Goal: Task Accomplishment & Management: Complete application form

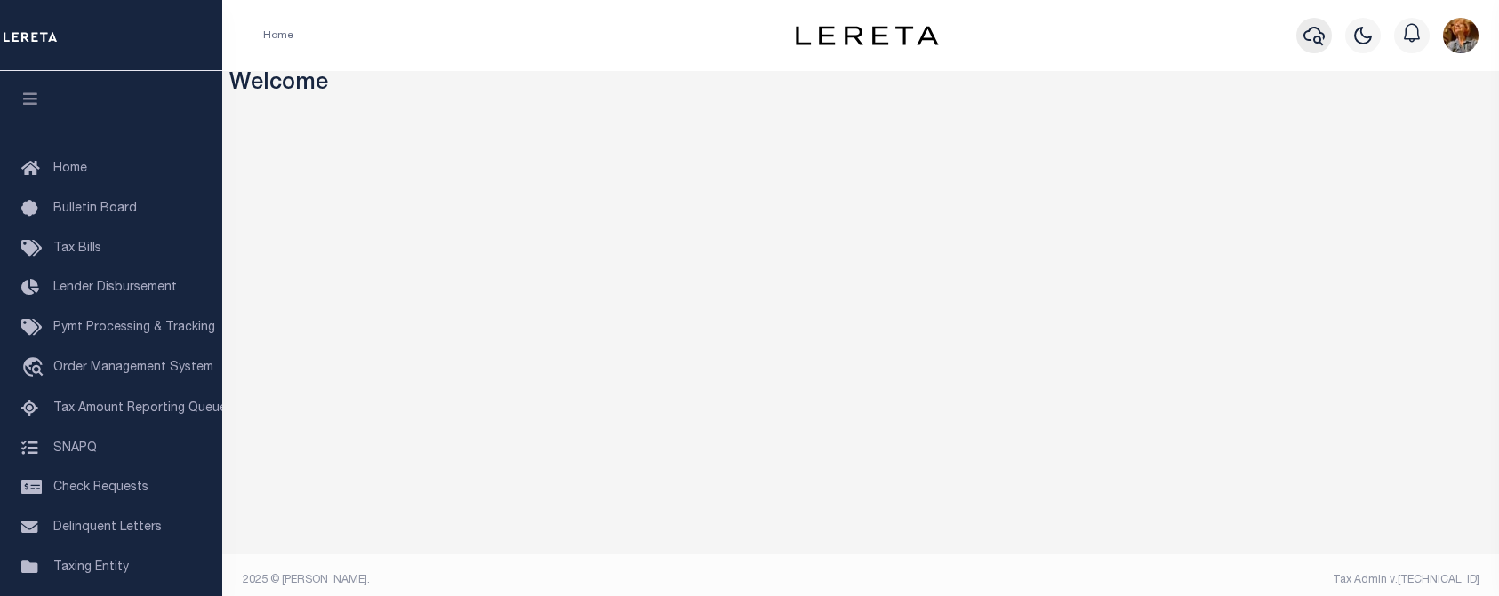
click at [1310, 31] on icon "button" at bounding box center [1313, 36] width 21 height 19
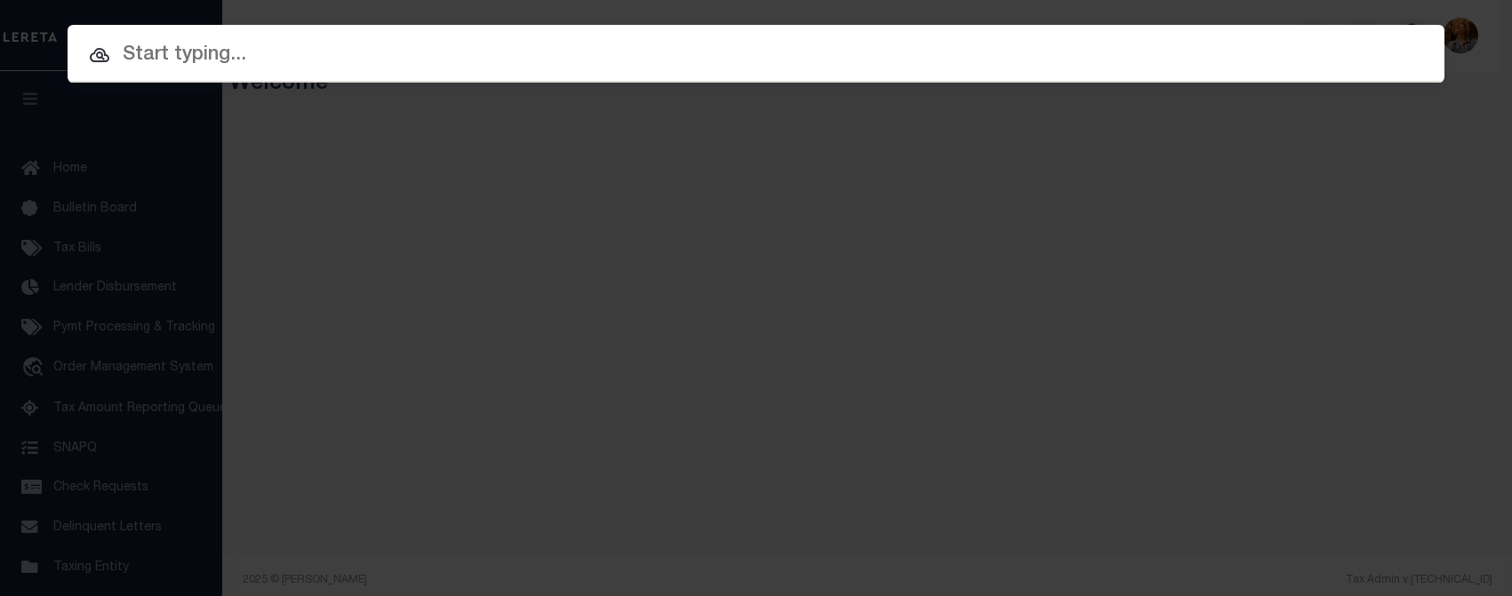
click at [172, 50] on input "text" at bounding box center [756, 55] width 1377 height 31
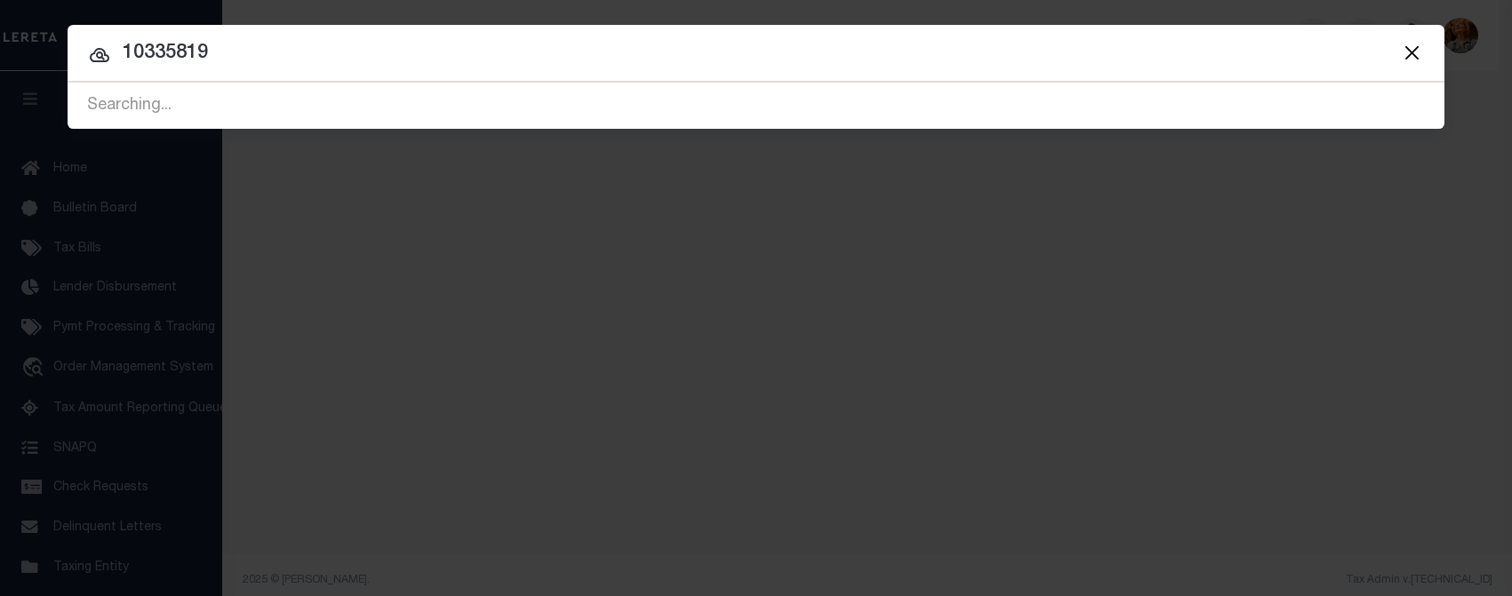
type input "10335819"
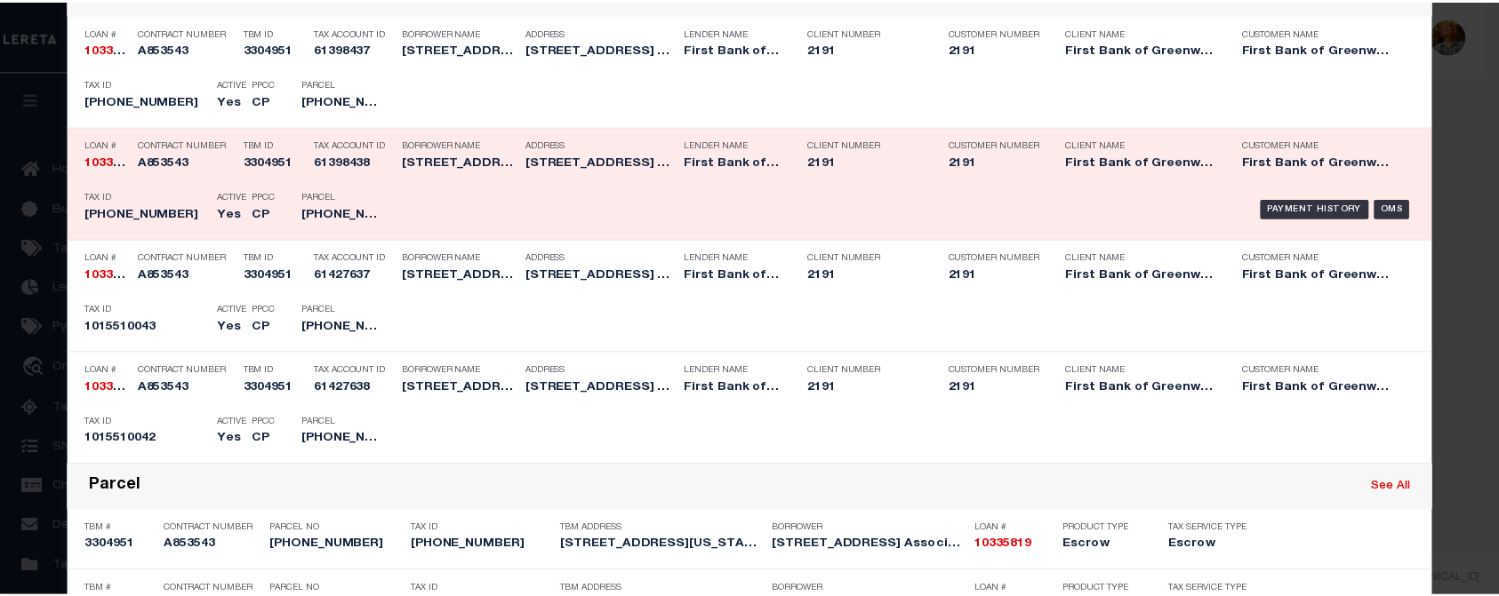
scroll to position [533, 0]
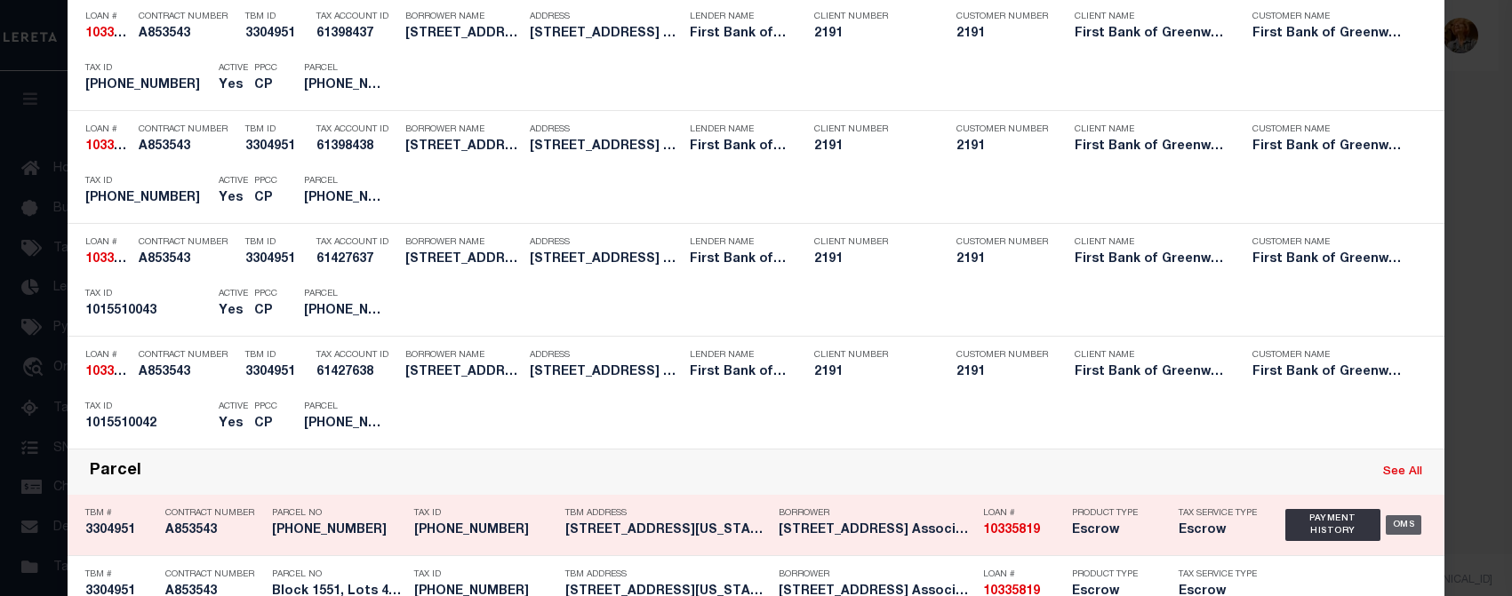
click at [1394, 529] on div "OMS" at bounding box center [1404, 525] width 36 height 20
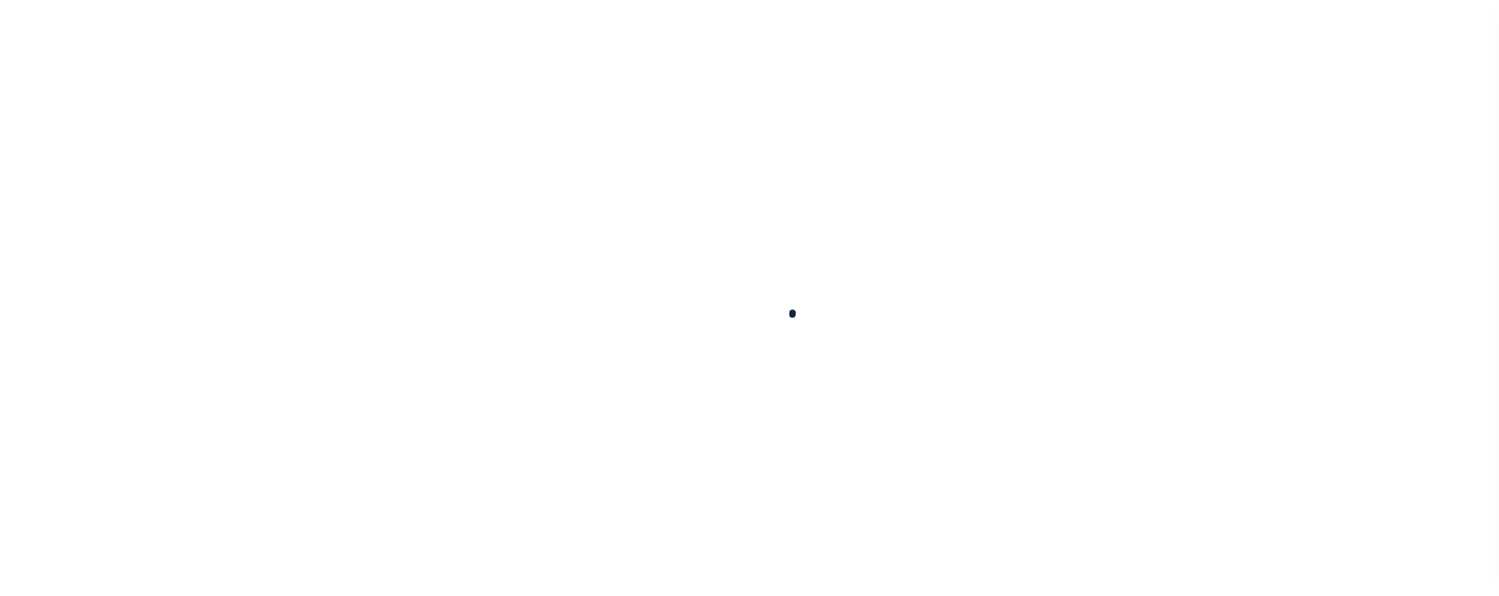
type input "10335819"
type input "[STREET_ADDRESS] Associates LLC"
select select
select select "Escrow"
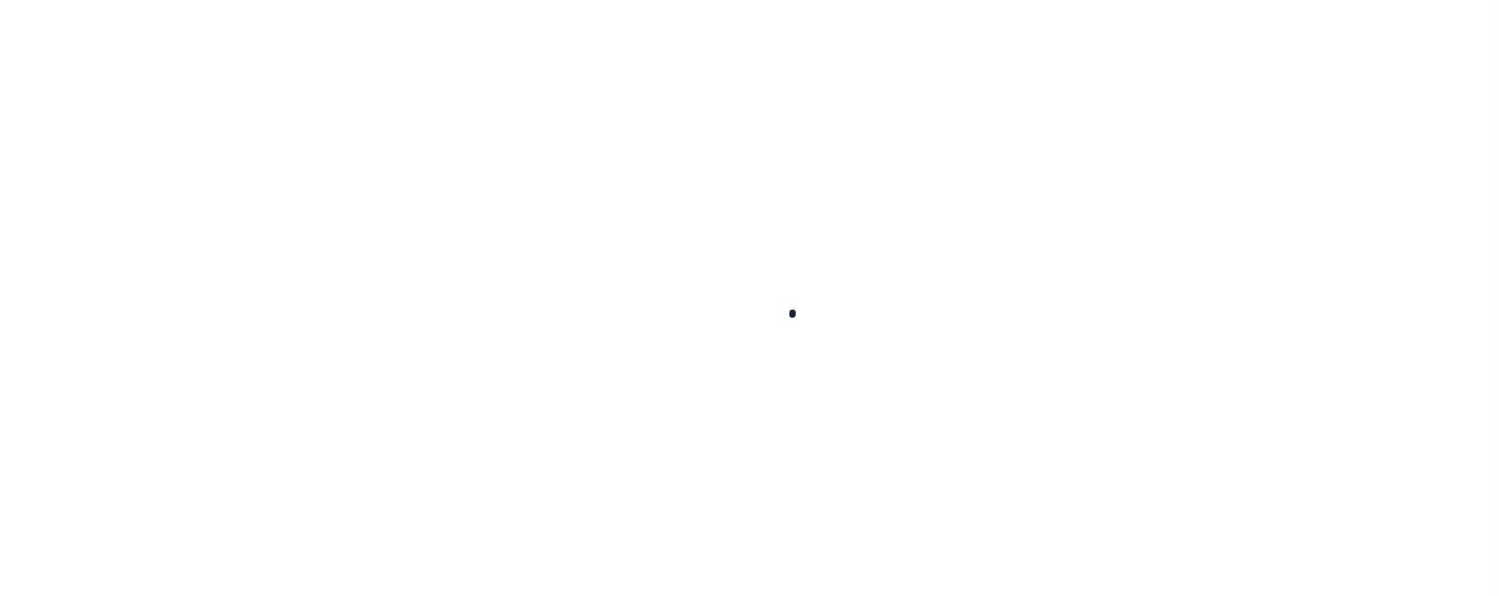
type input "[STREET_ADDRESS]"
type input "Block 1551, Lots 42 & 43"
select select
type input "New York NY 10128"
type input "NY"
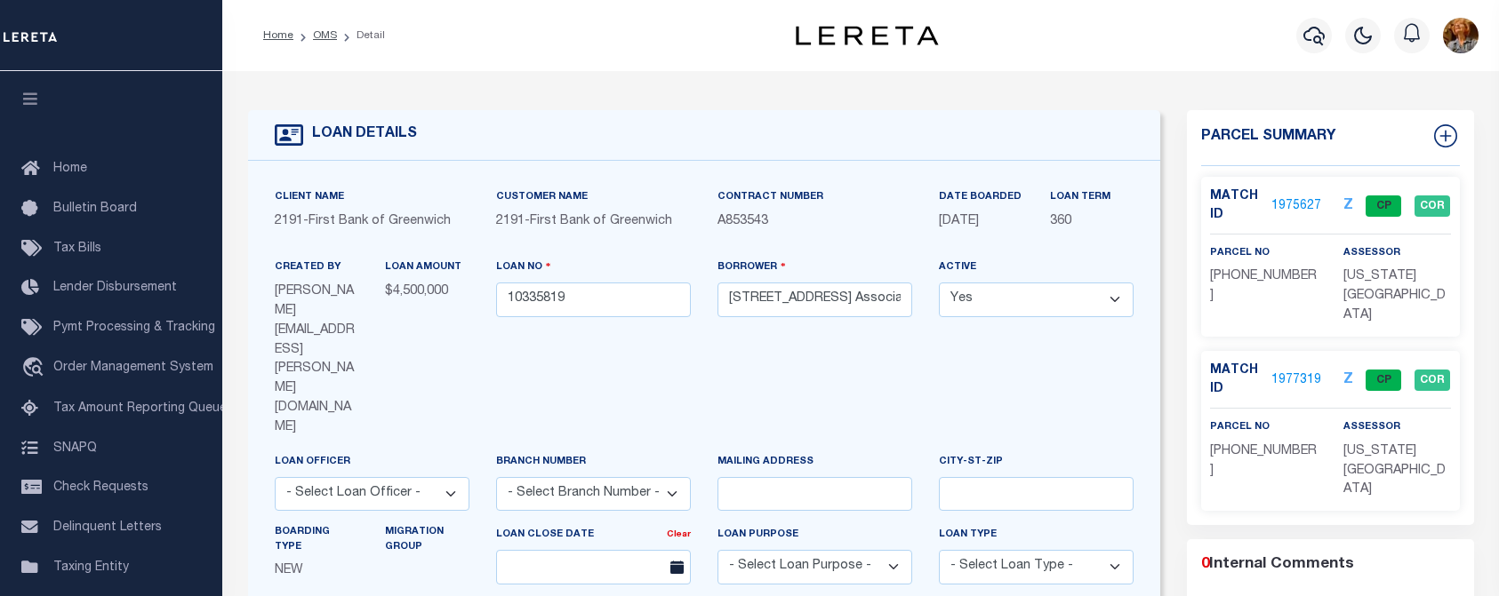
click at [1294, 204] on link "1975627" at bounding box center [1296, 206] width 50 height 19
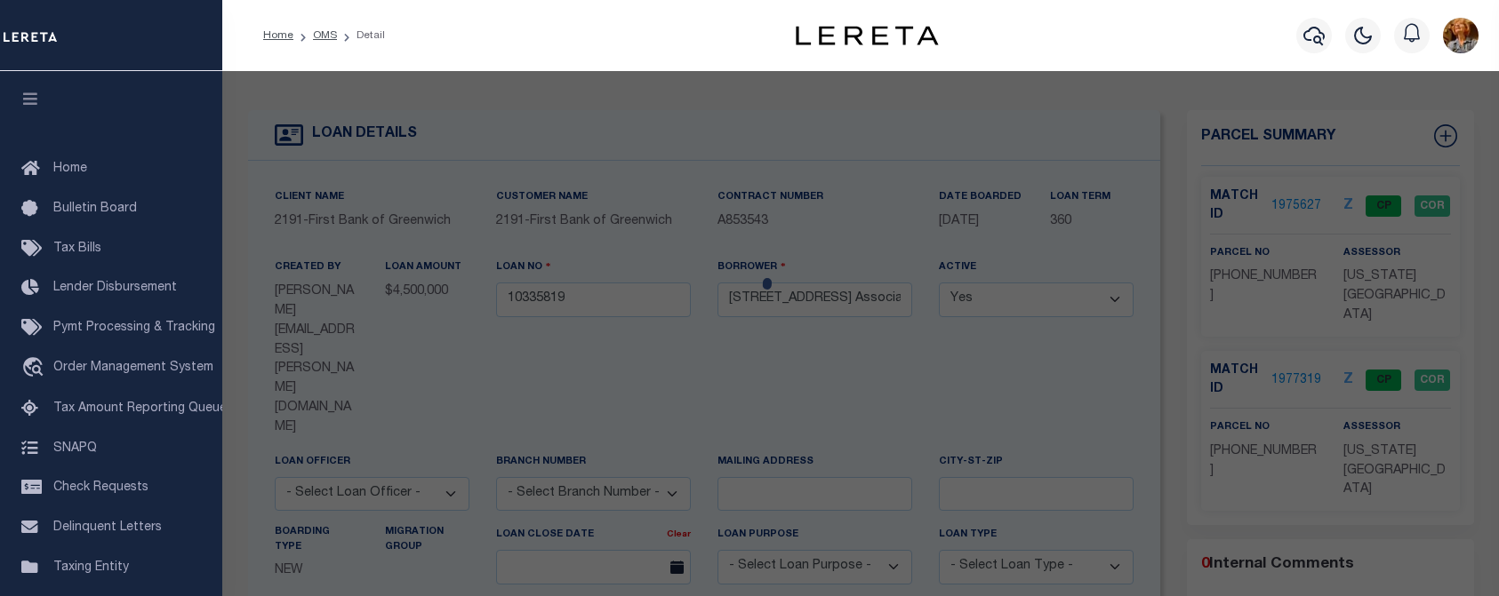
checkbox input "false"
select select "CP"
type input "316 E 89 ASSOCIATES"
select select "AGW"
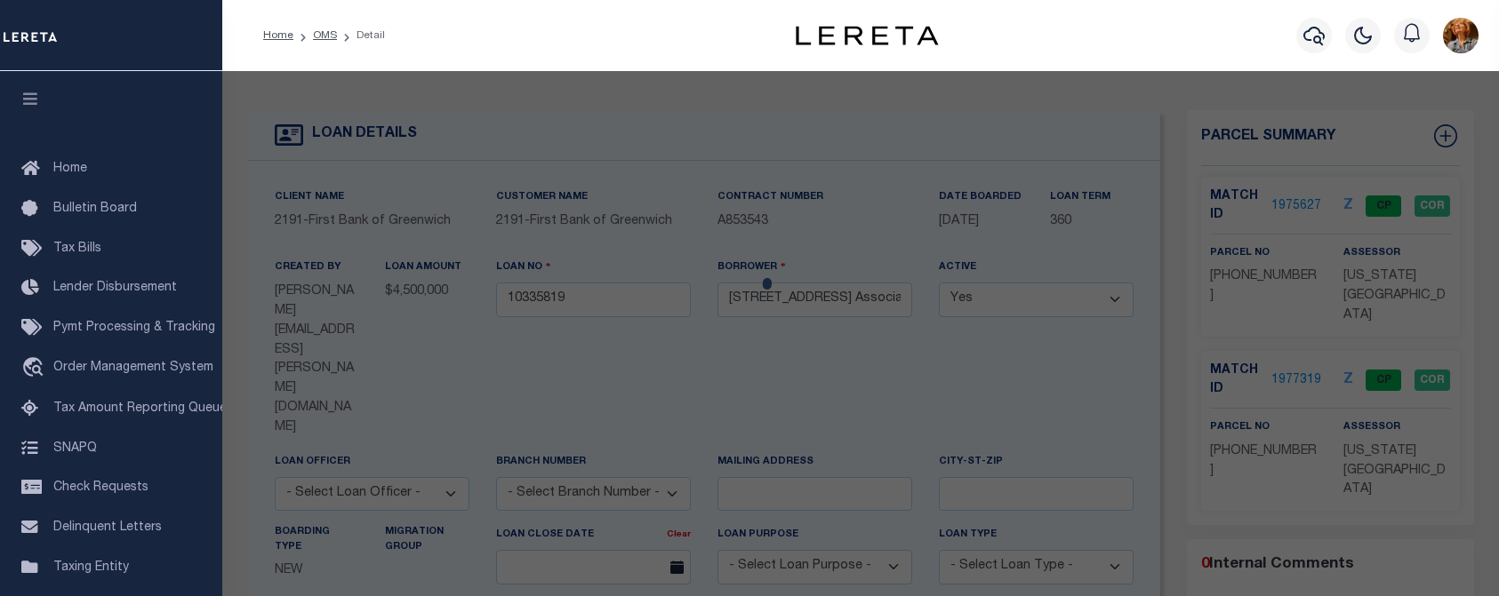
select select
type input "314 EAST 89 STREET"
checkbox input "false"
type input "NEW YORK NJ 10128"
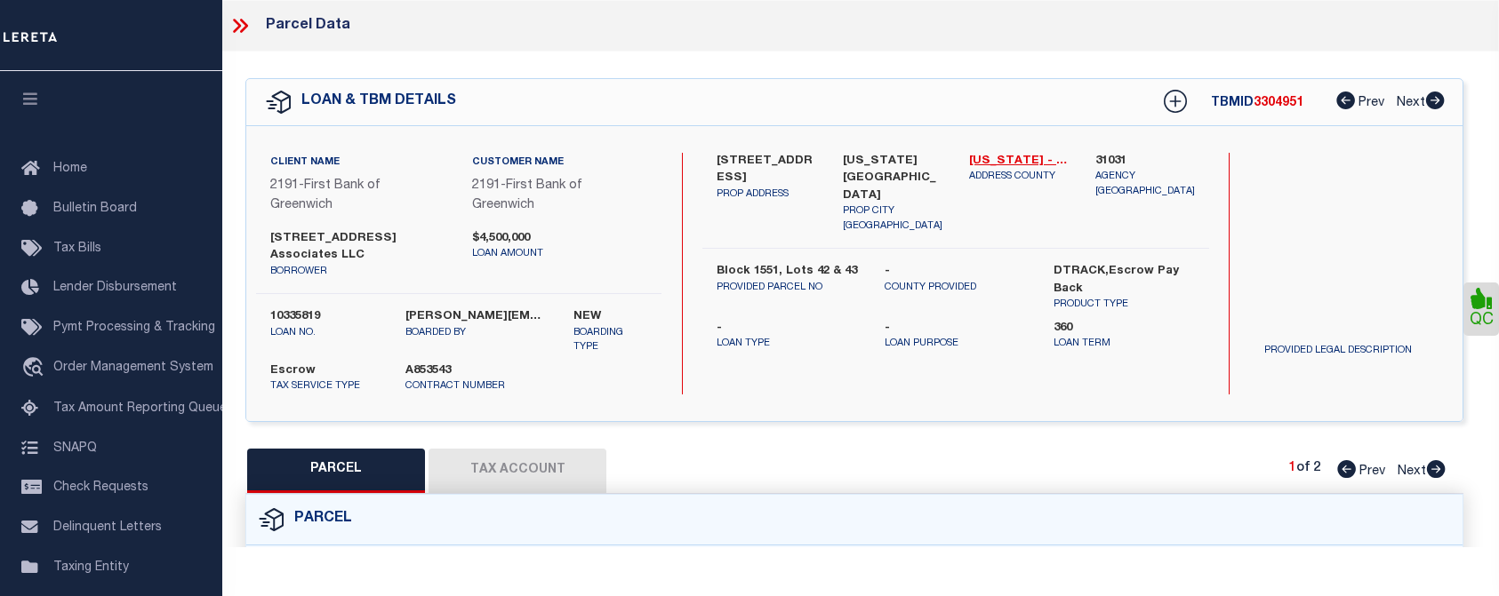
click at [490, 449] on button "Tax Account" at bounding box center [517, 471] width 178 height 44
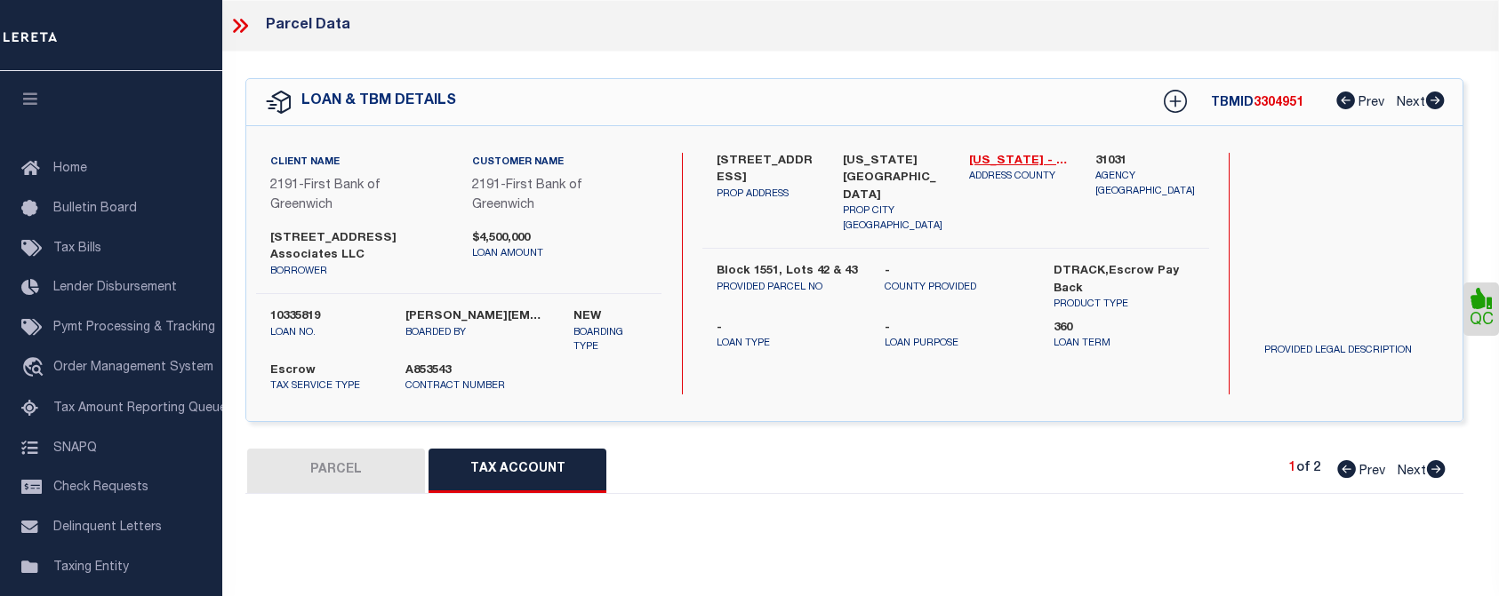
select select "100"
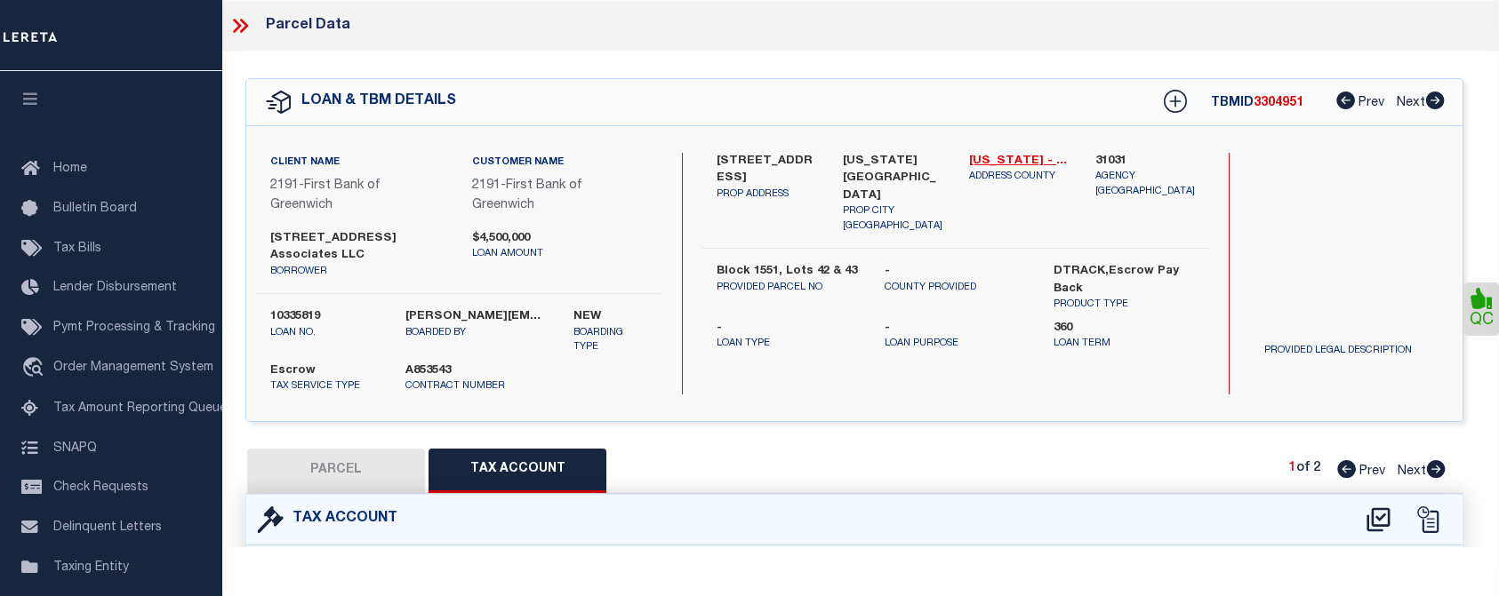
click at [1115, 414] on div "QC" at bounding box center [854, 489] width 1289 height 875
click at [238, 24] on icon at bounding box center [237, 26] width 8 height 14
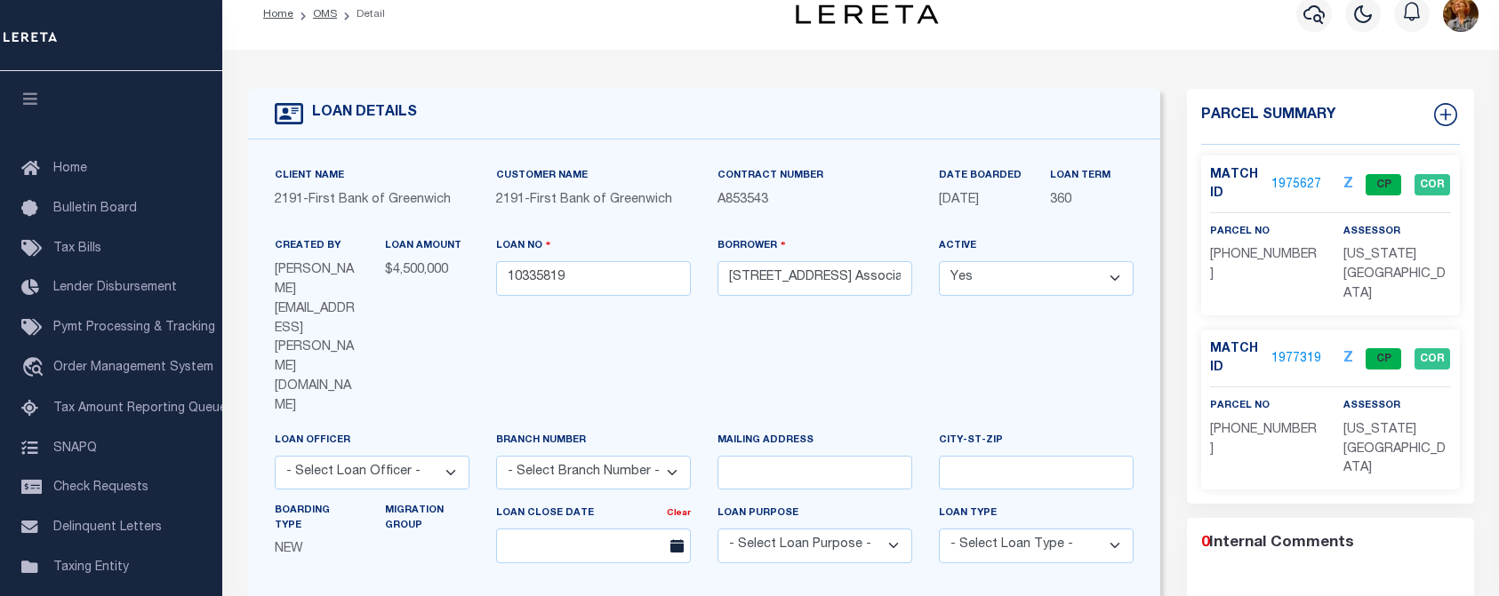
scroll to position [89, 0]
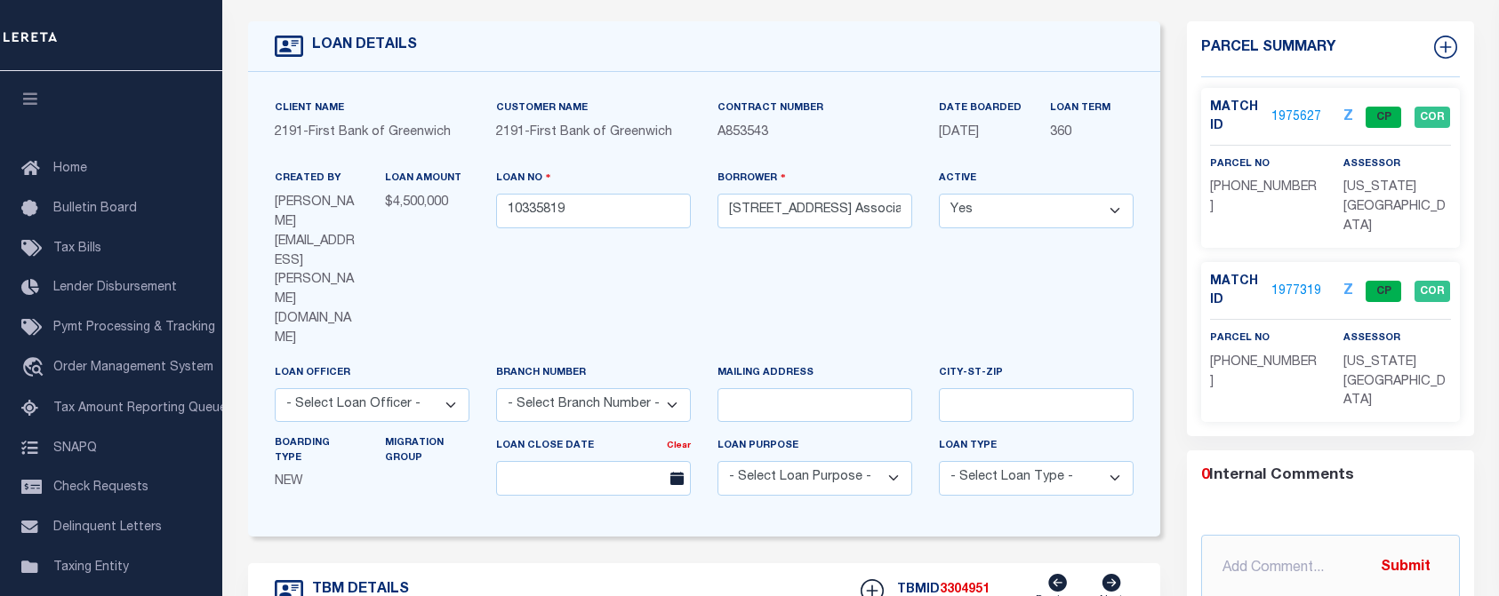
click at [207, 42] on div at bounding box center [111, 35] width 222 height 71
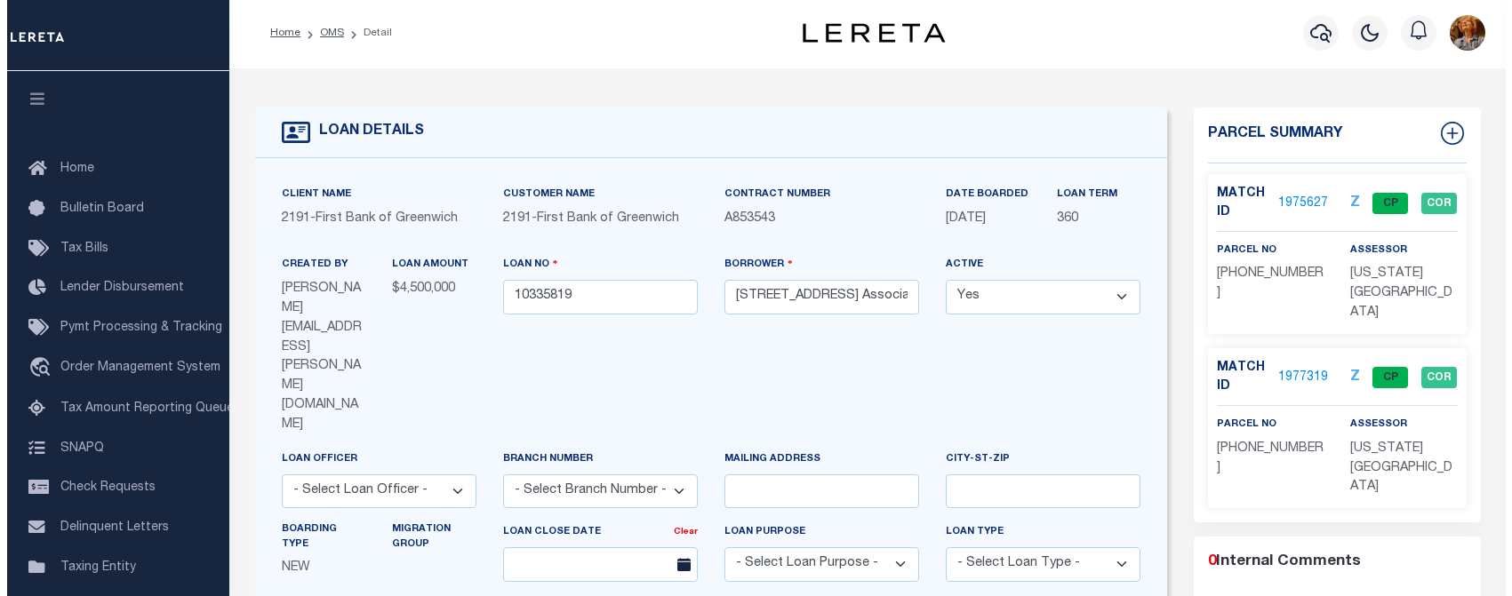
scroll to position [0, 0]
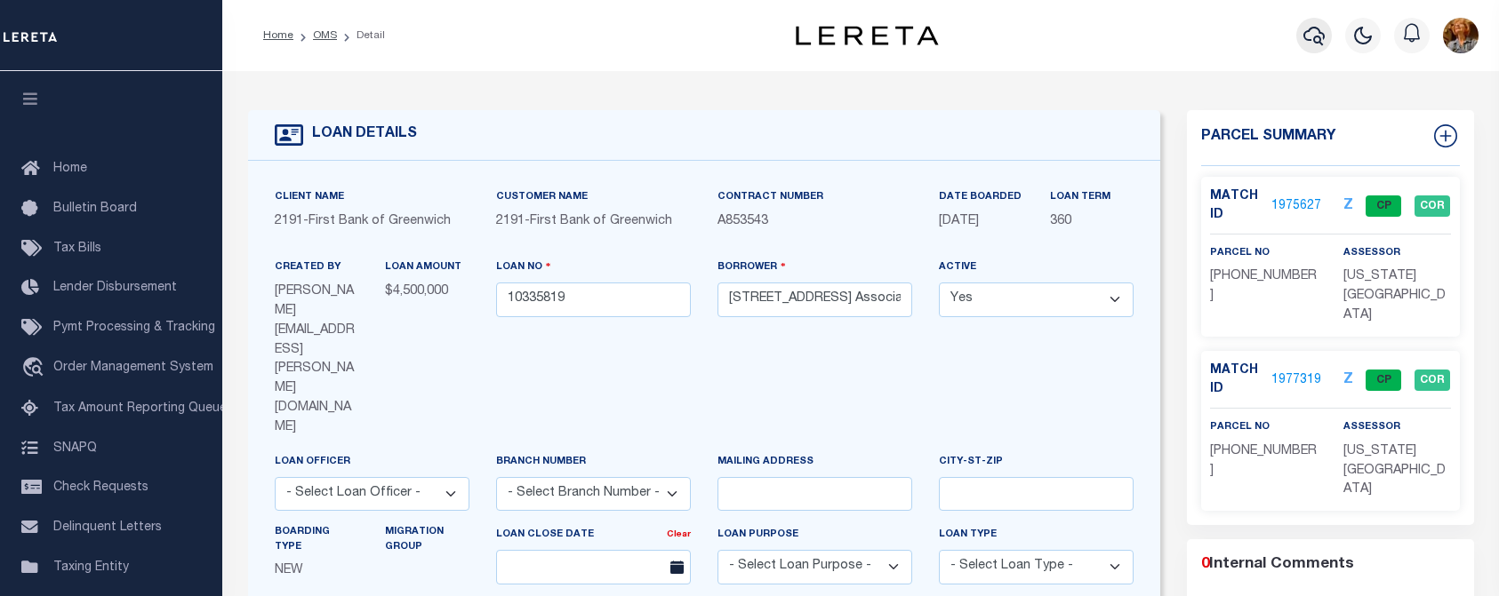
click at [1307, 31] on icon "button" at bounding box center [1313, 35] width 21 height 21
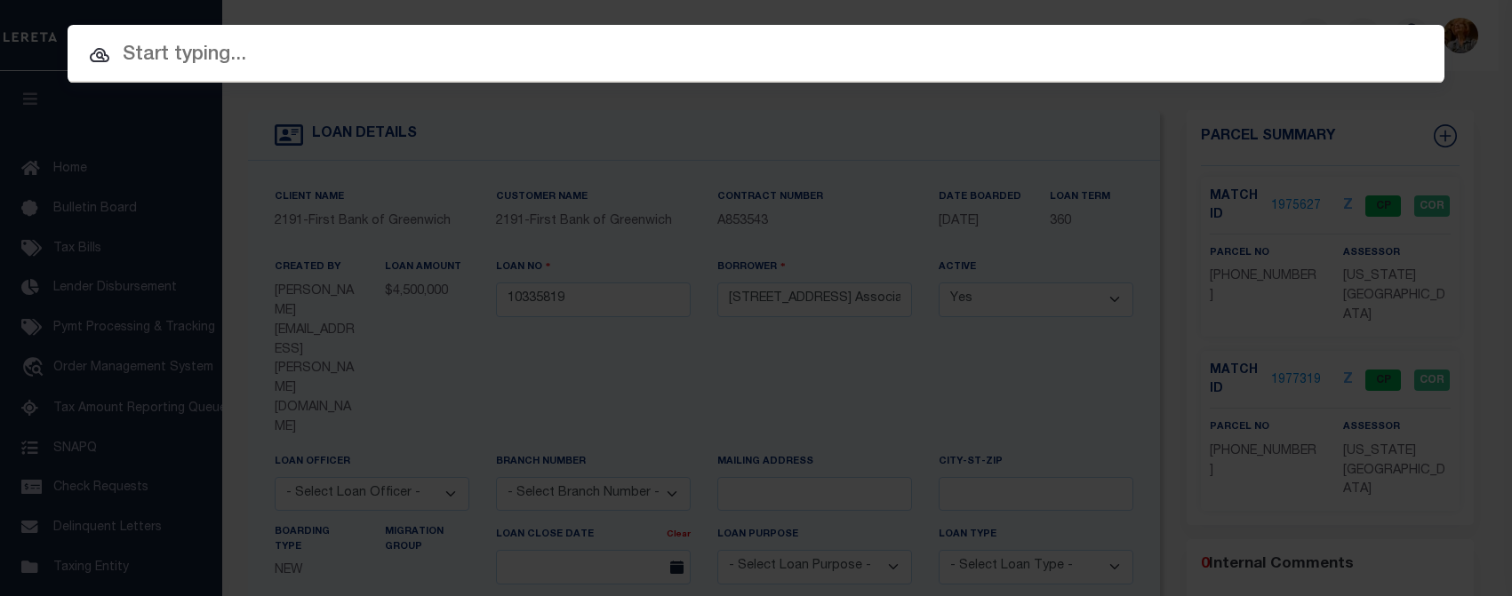
click at [164, 54] on input "text" at bounding box center [756, 55] width 1377 height 31
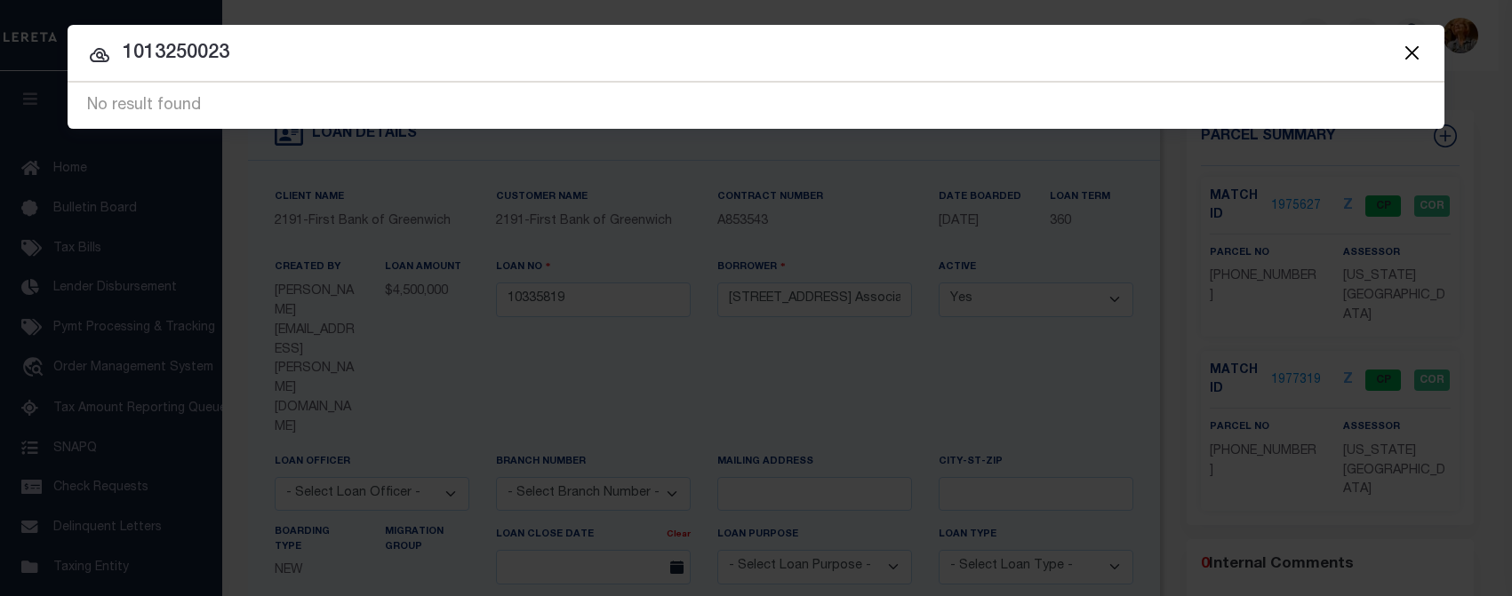
click at [260, 58] on input "1013250023" at bounding box center [756, 53] width 1377 height 31
drag, startPoint x: 252, startPoint y: 57, endPoint x: 65, endPoint y: 53, distance: 187.6
click at [65, 53] on div "Include Loans TBM Customers Borrowers Payments (Lender Non-Disb) Payments (Lend…" at bounding box center [756, 298] width 1512 height 596
type input "10310895"
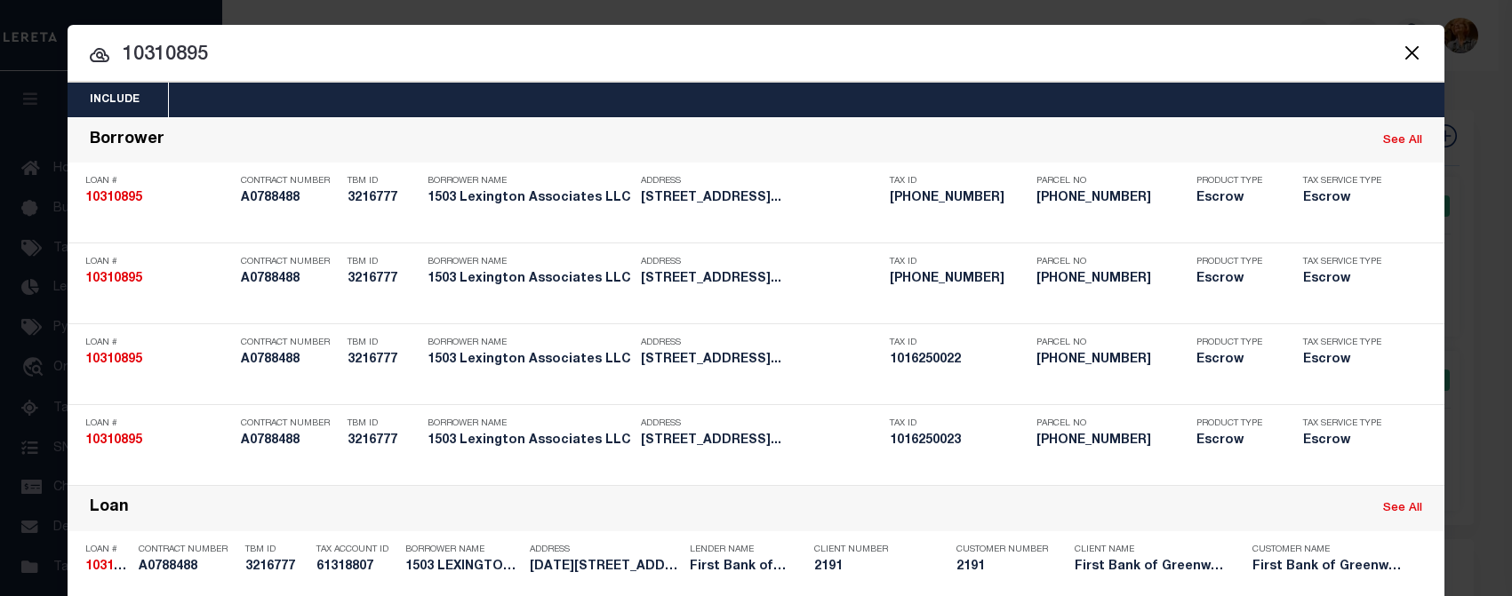
click at [1171, 17] on div "Include Loans TBM Customers Borrowers Payments (Lender Non-Disb) Payments (Lend…" at bounding box center [756, 298] width 1512 height 596
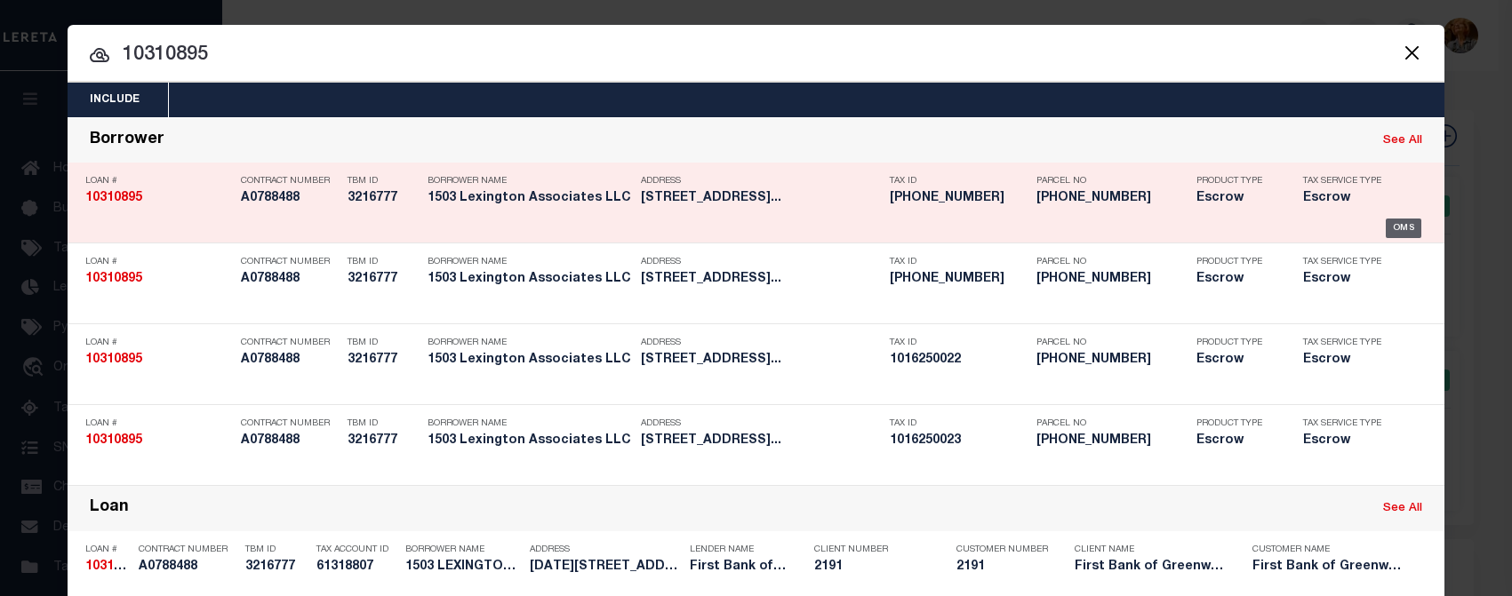
click at [1408, 221] on div "OMS" at bounding box center [1404, 229] width 36 height 20
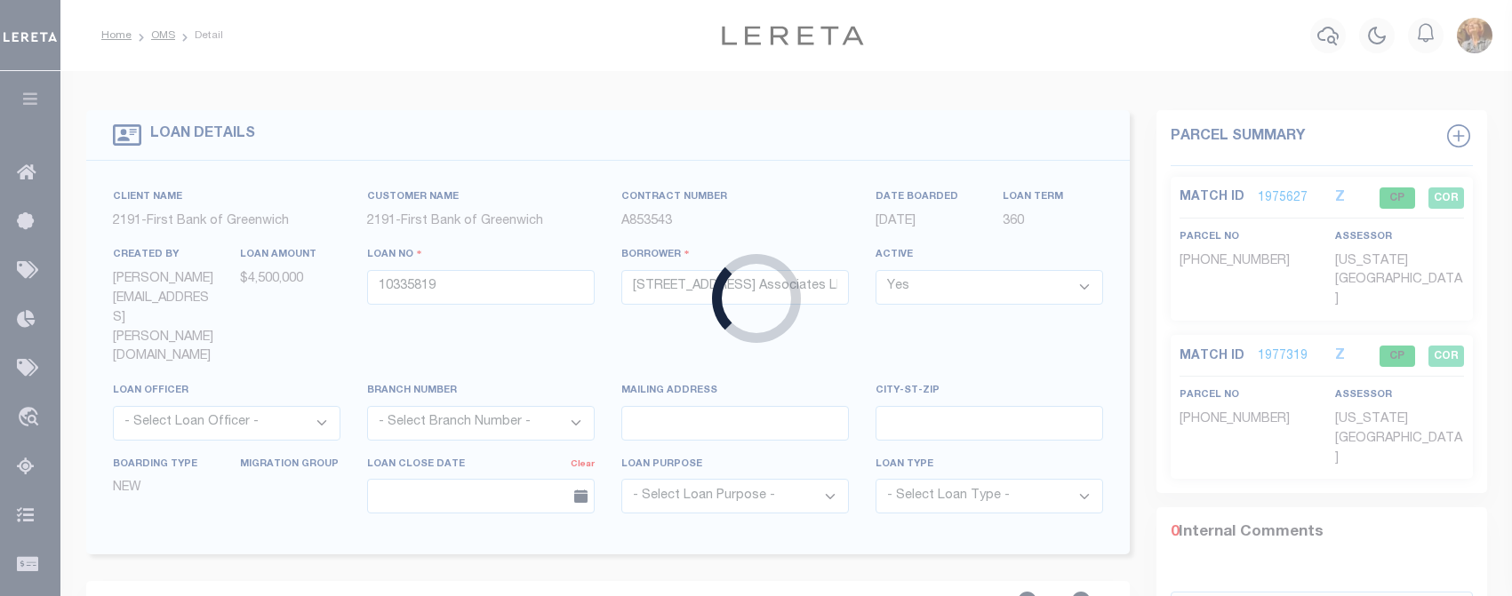
type input "10310895"
type input "1503 Lexington Associates LLC"
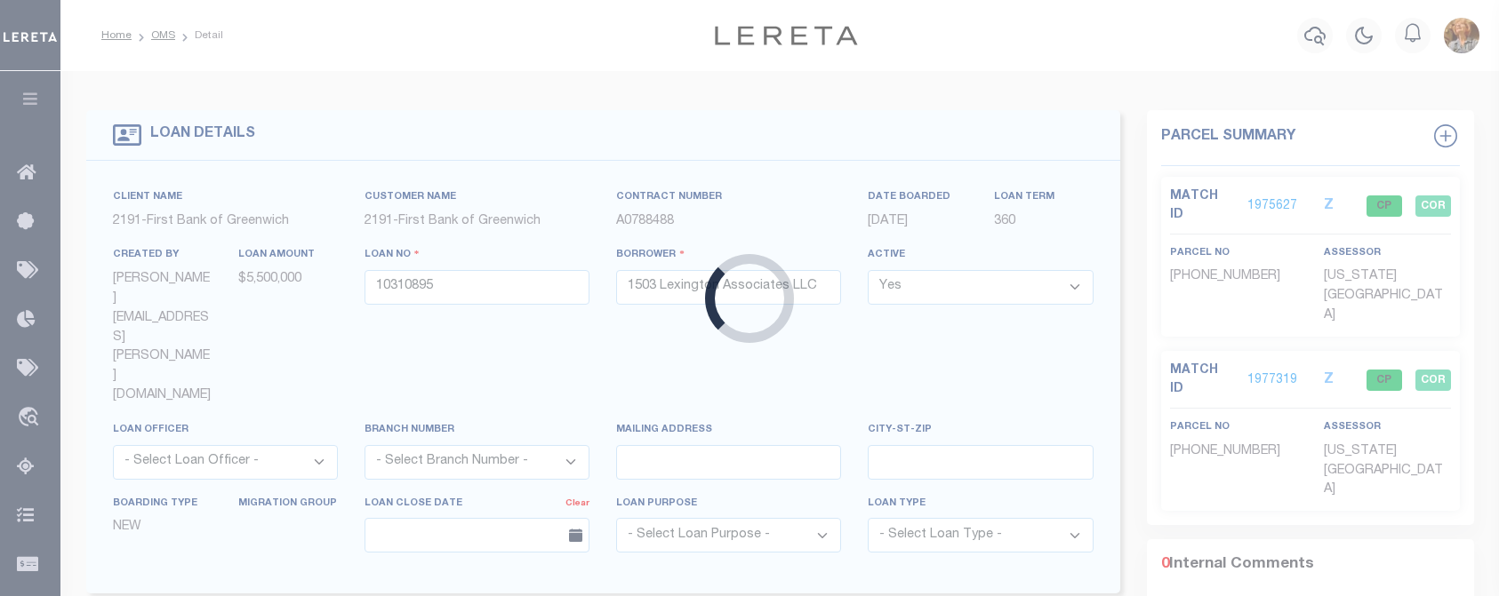
type input "1503-1505 Lexington Avenue"
type input "Block 1625, Lots 22 & 23"
type input "New York NY 10029"
select select
